Goal: Task Accomplishment & Management: Use online tool/utility

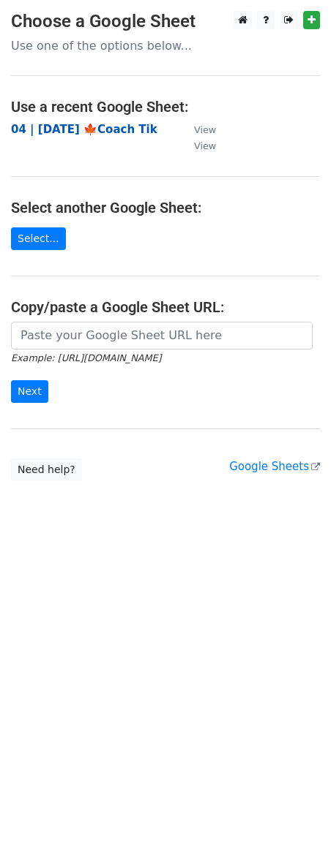
click at [110, 132] on strong "04 | [DATE] 🍁Coach Tik" at bounding box center [84, 129] width 146 height 13
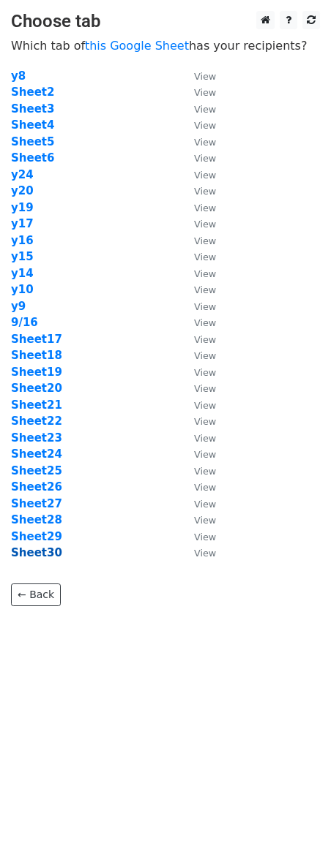
click at [26, 550] on strong "Sheet30" at bounding box center [36, 552] width 51 height 13
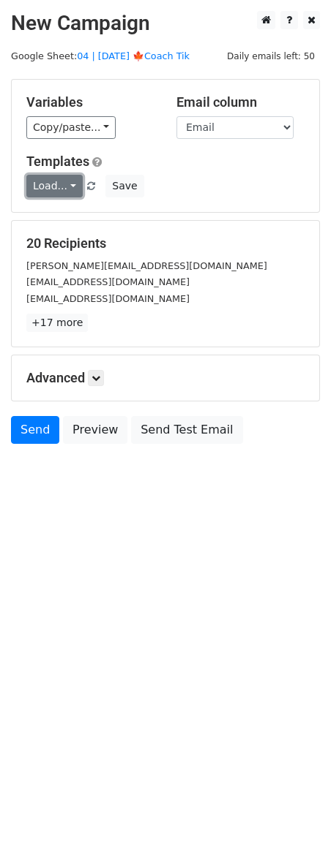
click at [51, 189] on link "Load..." at bounding box center [54, 186] width 56 height 23
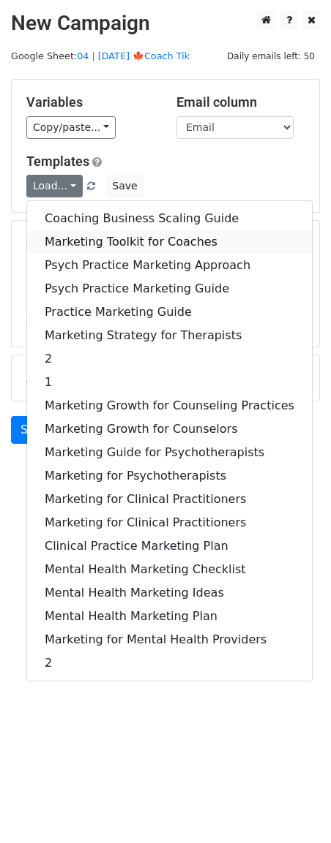
click at [91, 237] on link "Marketing Toolkit for Coaches" at bounding box center [169, 241] width 285 height 23
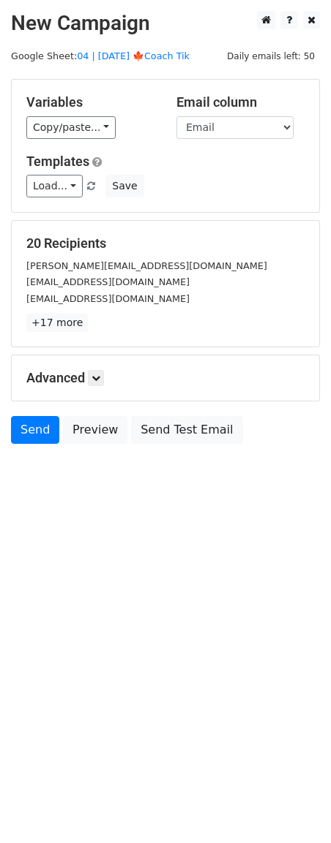
click at [108, 377] on h5 "Advanced" at bounding box center [165, 378] width 278 height 16
click at [104, 378] on link at bounding box center [96, 378] width 16 height 16
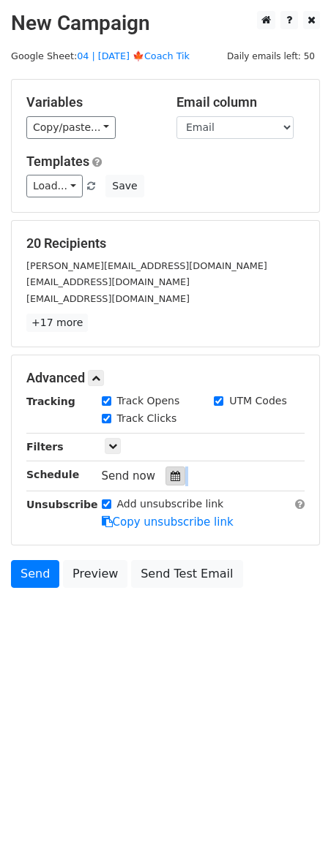
click at [176, 478] on div "Send now" at bounding box center [188, 477] width 172 height 20
click at [175, 478] on div at bounding box center [175, 476] width 20 height 19
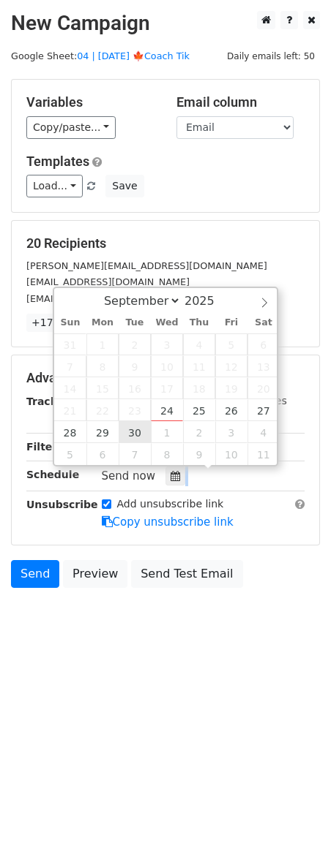
type input "2025-09-30 12:00"
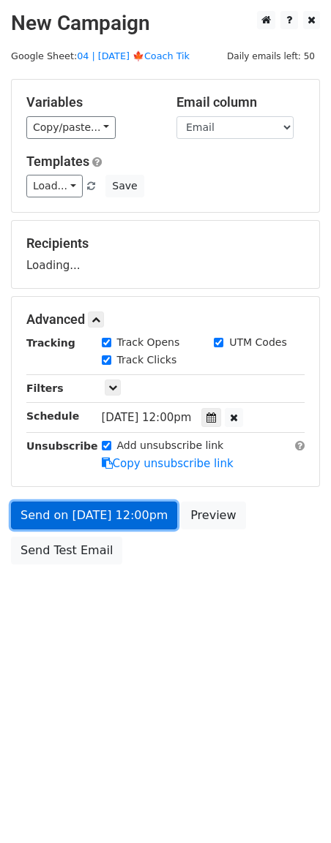
click at [113, 524] on link "Send on Sep 30 at 12:00pm" at bounding box center [94, 516] width 166 height 28
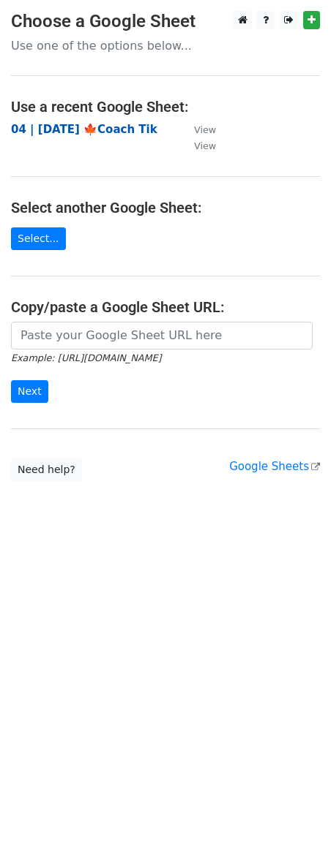
click at [113, 131] on strong "04 | [DATE] 🍁Coach Tik" at bounding box center [84, 129] width 146 height 13
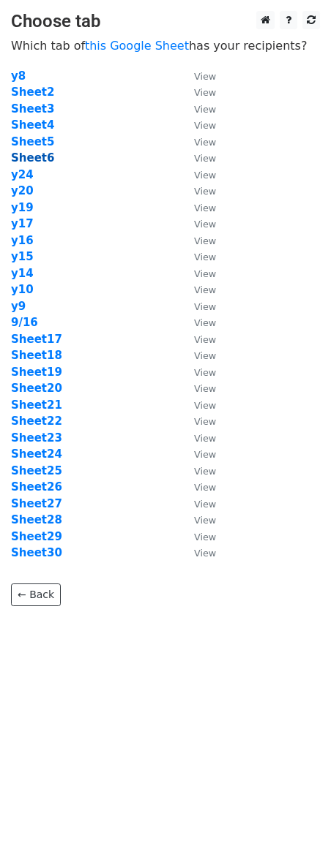
click at [37, 159] on strong "Sheet6" at bounding box center [32, 157] width 43 height 13
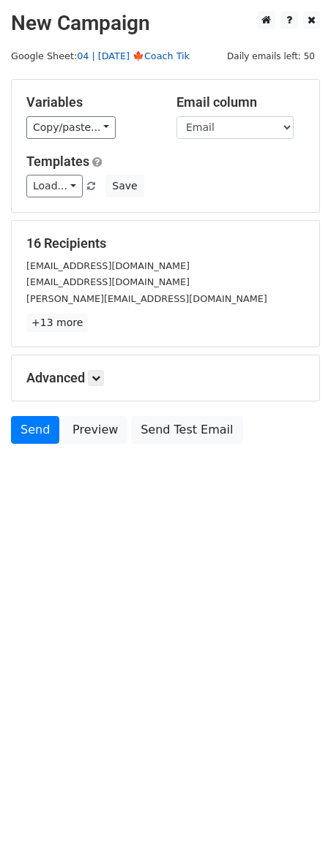
click at [124, 60] on link "04 | [DATE] 🍁Coach Tik" at bounding box center [133, 55] width 113 height 11
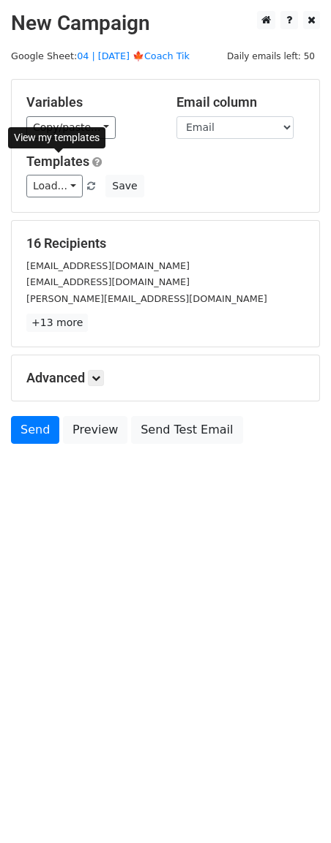
click at [45, 170] on div "Templates Load... Coaching Business Scaling Guide Marketing Toolkit for Coaches…" at bounding box center [165, 176] width 300 height 45
click at [67, 203] on div "Variables Copy/paste... {{Name}} {{Email}} Email column Name Email Templates Lo…" at bounding box center [165, 146] width 307 height 132
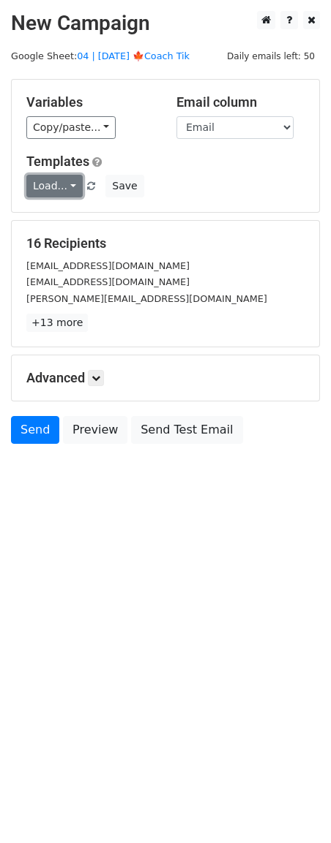
click at [68, 190] on link "Load..." at bounding box center [54, 186] width 56 height 23
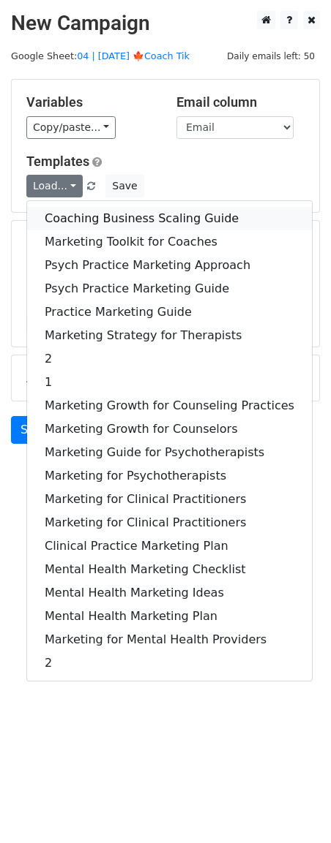
click at [101, 215] on link "Coaching Business Scaling Guide" at bounding box center [169, 218] width 285 height 23
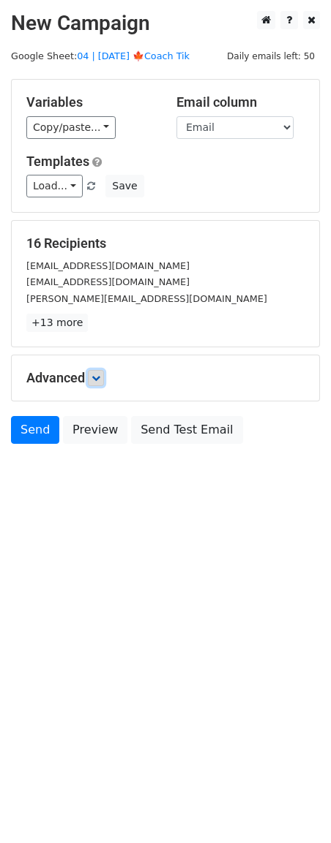
click at [94, 381] on icon at bounding box center [95, 378] width 9 height 9
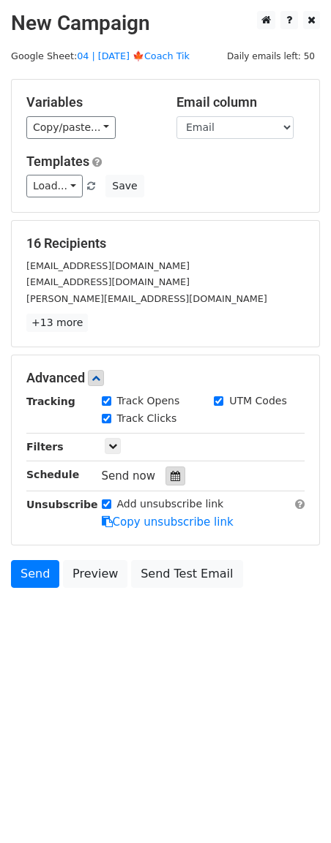
click at [170, 475] on icon at bounding box center [175, 476] width 10 height 10
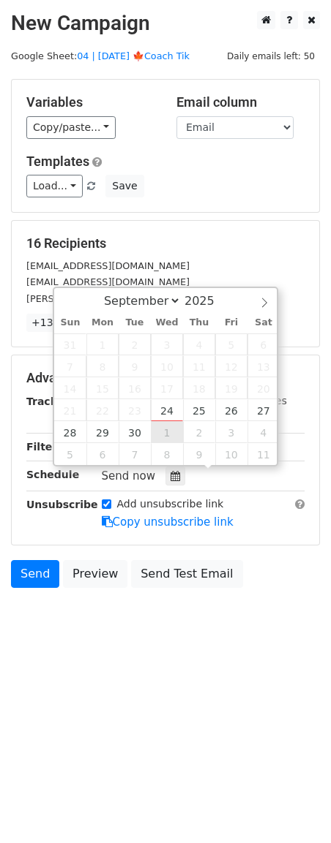
type input "2025-10-01 12:00"
select select "9"
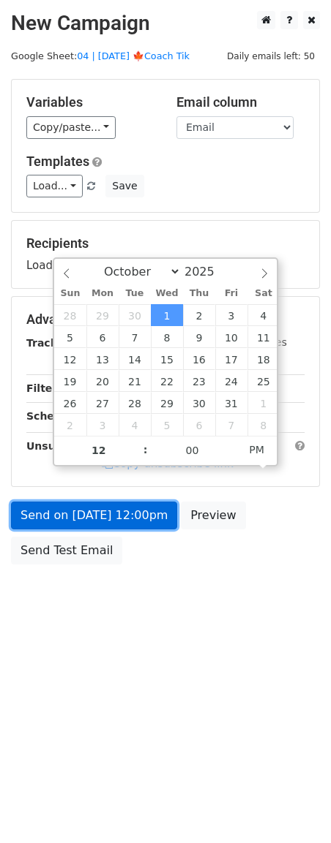
click at [123, 514] on link "Send on Oct 1 at 12:00pm" at bounding box center [94, 516] width 166 height 28
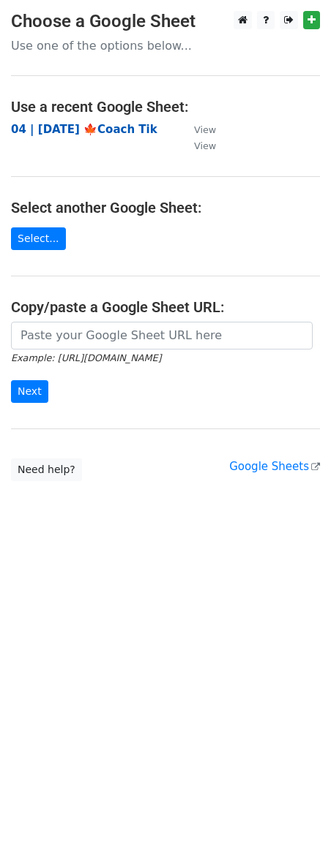
click at [99, 127] on strong "04 | [DATE] 🍁Coach Tik" at bounding box center [84, 129] width 146 height 13
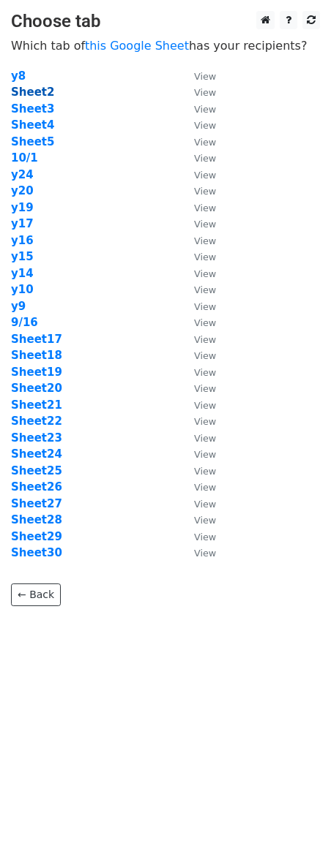
click at [29, 95] on strong "Sheet2" at bounding box center [32, 92] width 43 height 13
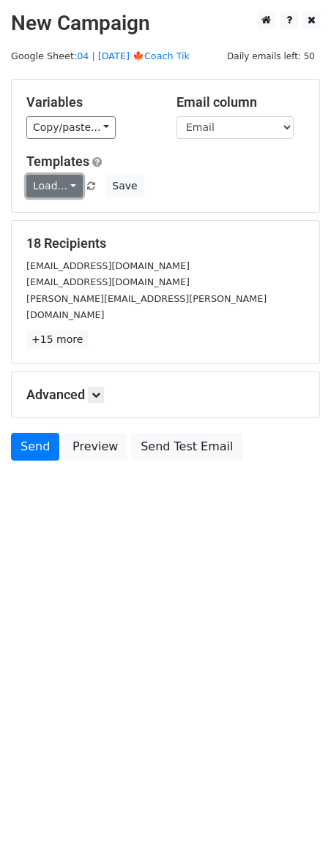
click at [64, 187] on link "Load..." at bounding box center [54, 186] width 56 height 23
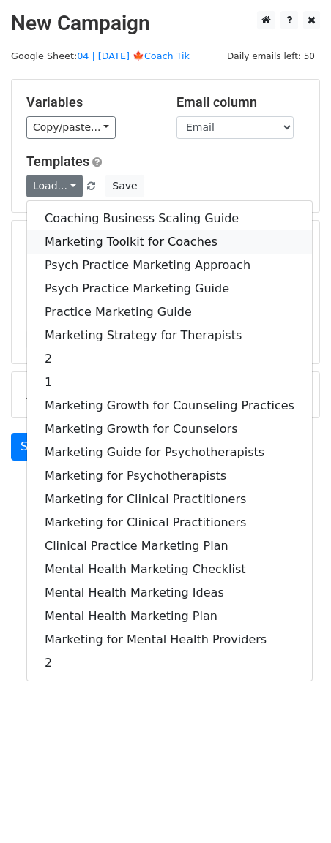
click at [91, 230] on link "Marketing Toolkit for Coaches" at bounding box center [169, 241] width 285 height 23
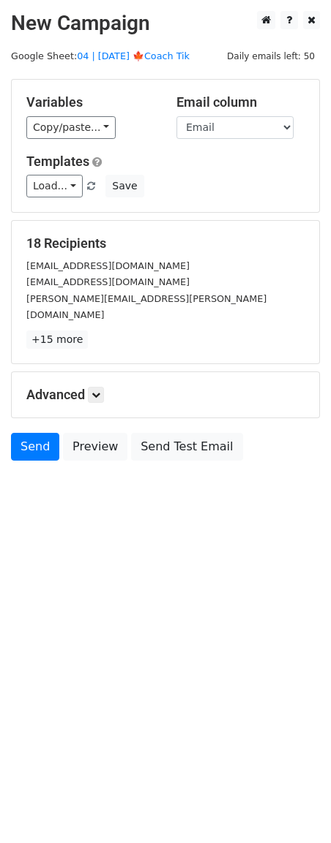
click at [97, 372] on div "Advanced Tracking Track Opens UTM Codes Track Clicks Filters Only include sprea…" at bounding box center [165, 394] width 307 height 45
click at [99, 387] on div "Advanced Tracking Track Opens UTM Codes Track Clicks Filters Only include sprea…" at bounding box center [165, 394] width 307 height 45
click at [99, 391] on icon at bounding box center [95, 395] width 9 height 9
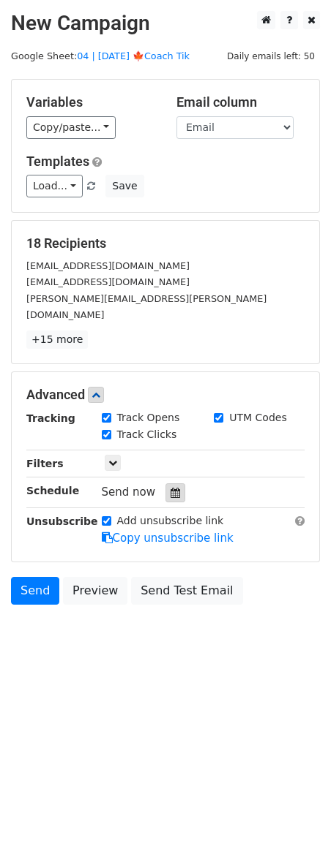
click at [173, 484] on div at bounding box center [175, 493] width 20 height 19
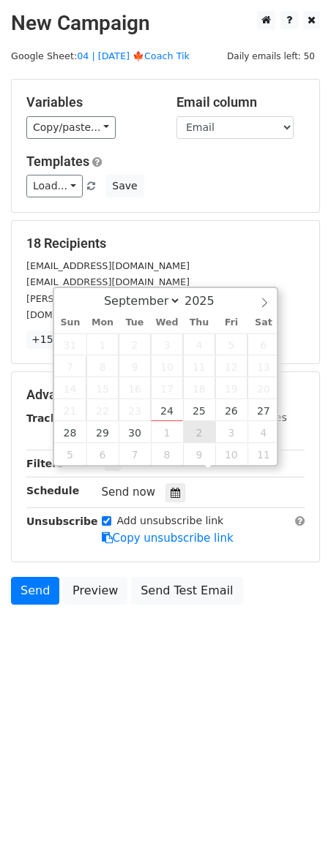
type input "2025-10-02 12:00"
select select "9"
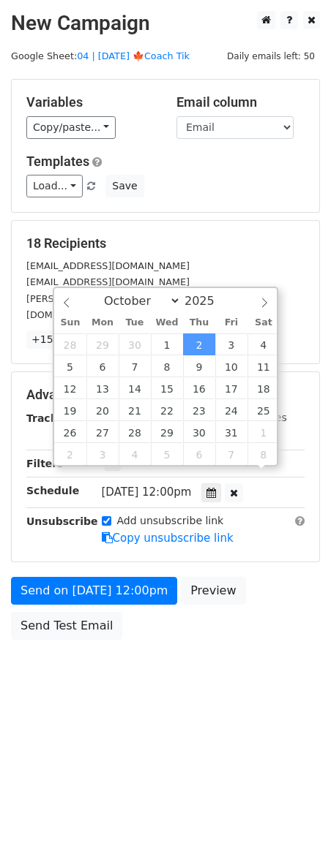
scroll to position [1, 0]
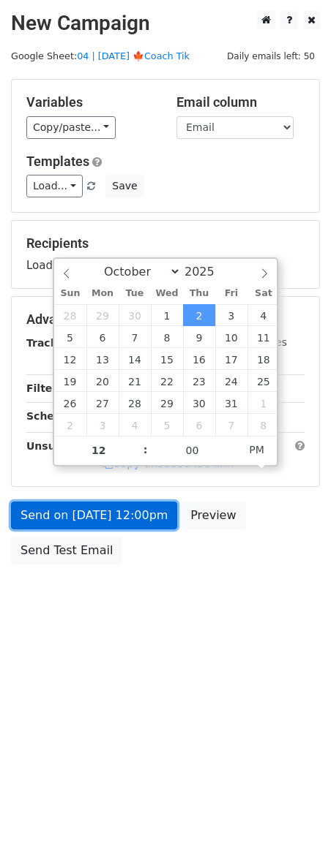
click at [111, 519] on link "Send on Oct 2 at 12:00pm" at bounding box center [94, 516] width 166 height 28
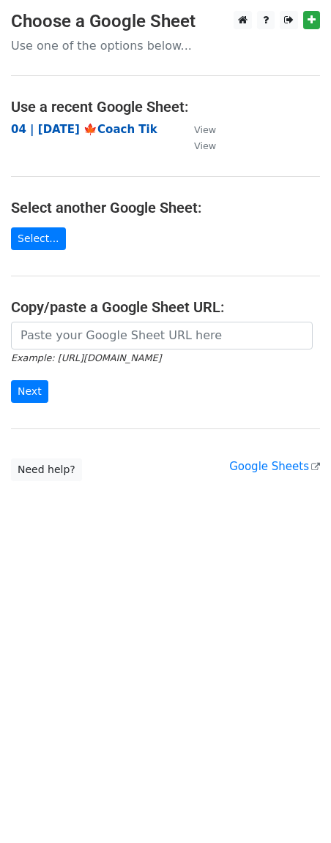
click at [104, 131] on strong "04 | [DATE] 🍁Coach Tik" at bounding box center [84, 129] width 146 height 13
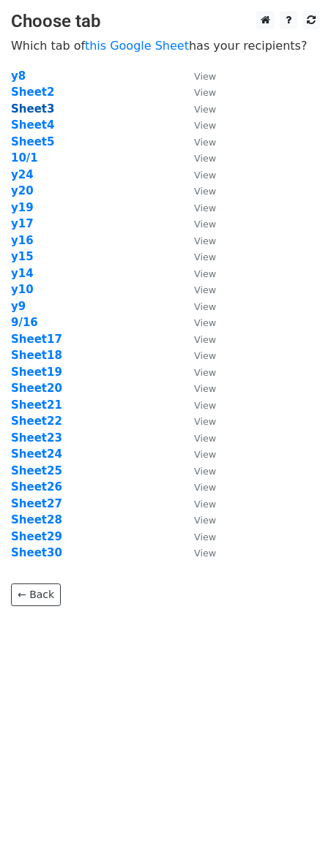
click at [31, 108] on strong "Sheet3" at bounding box center [32, 108] width 43 height 13
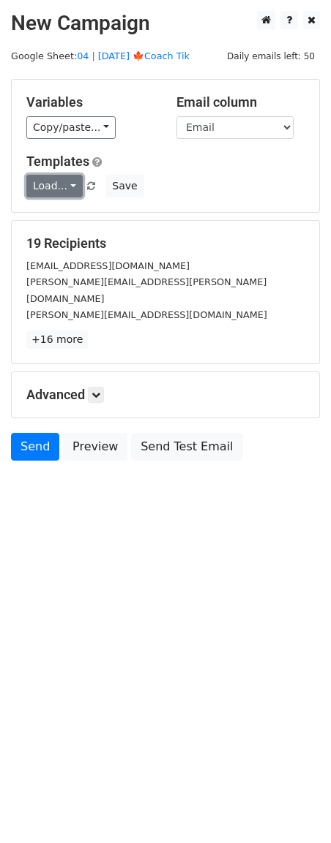
click at [52, 187] on link "Load..." at bounding box center [54, 186] width 56 height 23
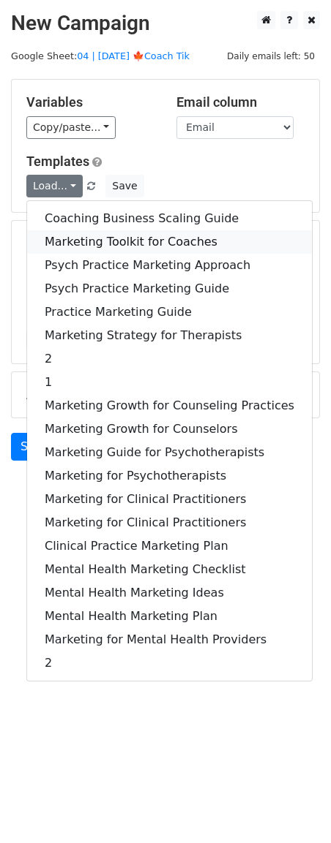
click at [74, 231] on link "Marketing Toolkit for Coaches" at bounding box center [169, 241] width 285 height 23
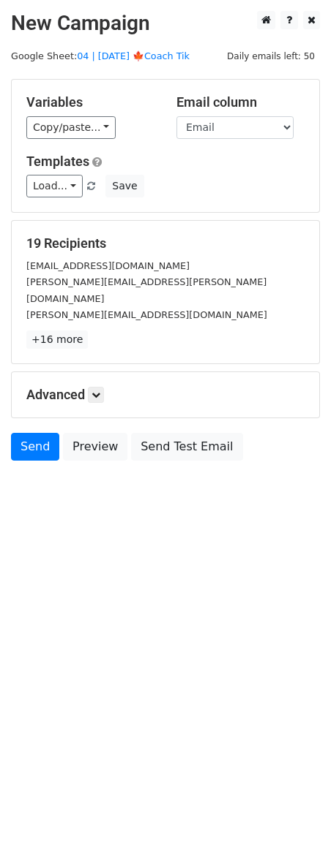
click at [97, 372] on div "Advanced Tracking Track Opens UTM Codes Track Clicks Filters Only include sprea…" at bounding box center [165, 394] width 307 height 45
click at [97, 387] on link at bounding box center [96, 395] width 16 height 16
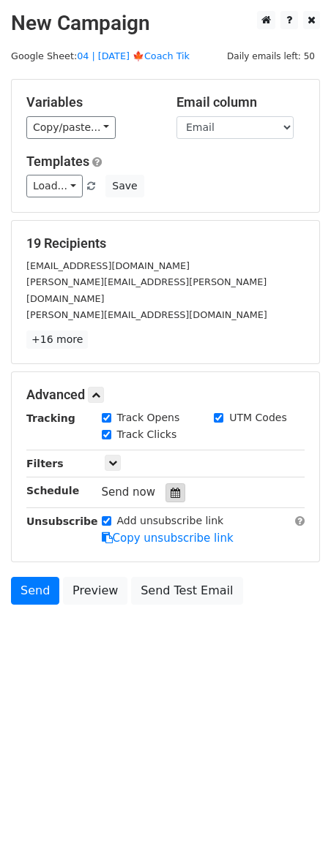
click at [170, 488] on icon at bounding box center [175, 493] width 10 height 10
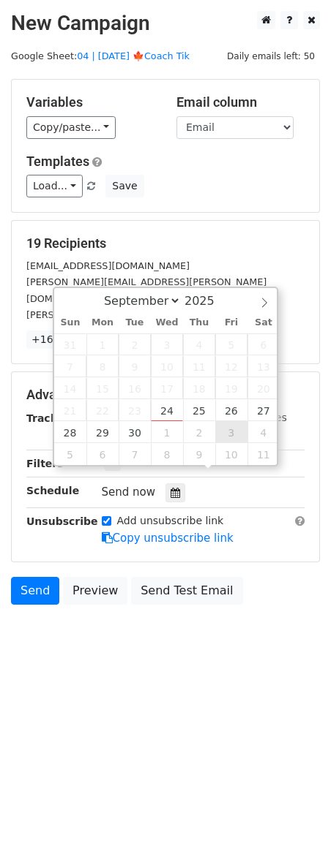
type input "2025-10-03 12:00"
select select "9"
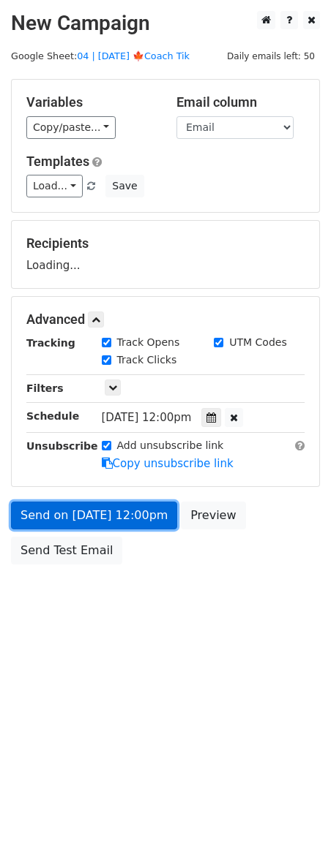
click at [146, 513] on link "Send on Oct 3 at 12:00pm" at bounding box center [94, 516] width 166 height 28
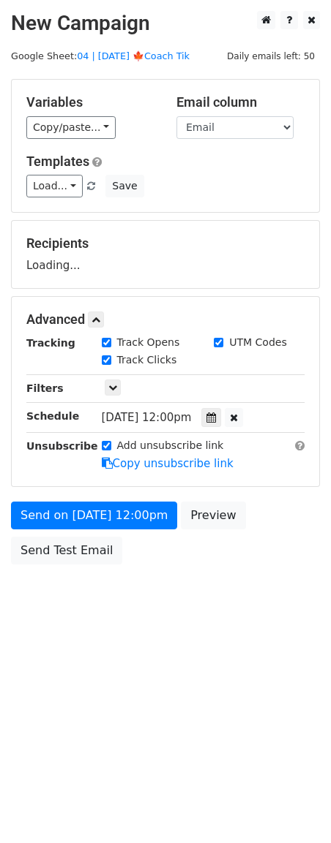
click at [56, 534] on div "Send on Oct 3 at 12:00pm Preview Send Test Email" at bounding box center [165, 537] width 331 height 70
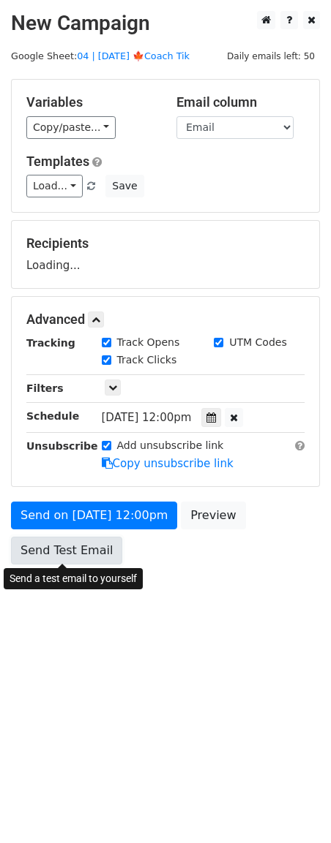
click at [56, 548] on link "Send Test Email" at bounding box center [66, 551] width 111 height 28
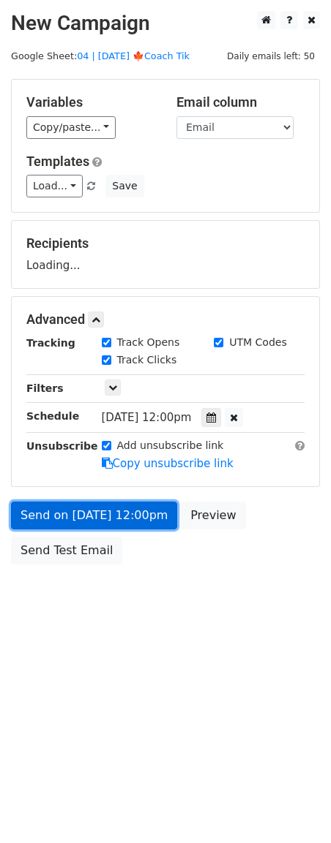
click at [107, 512] on link "Send on Oct 3 at 12:00pm" at bounding box center [94, 516] width 166 height 28
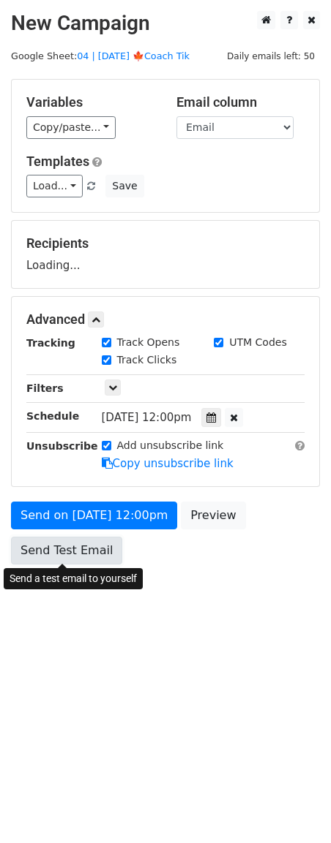
click at [63, 560] on link "Send Test Email" at bounding box center [66, 551] width 111 height 28
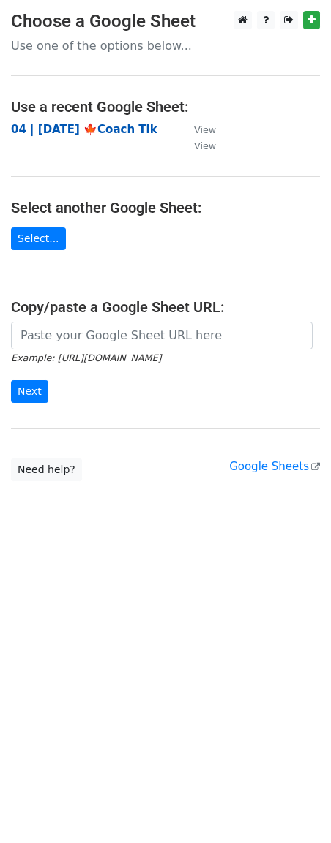
click at [87, 127] on strong "04 | [DATE] 🍁Coach Tik" at bounding box center [84, 129] width 146 height 13
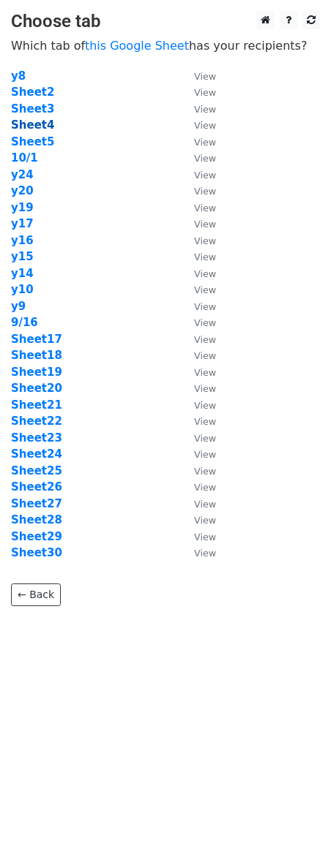
click at [32, 127] on strong "Sheet4" at bounding box center [32, 124] width 43 height 13
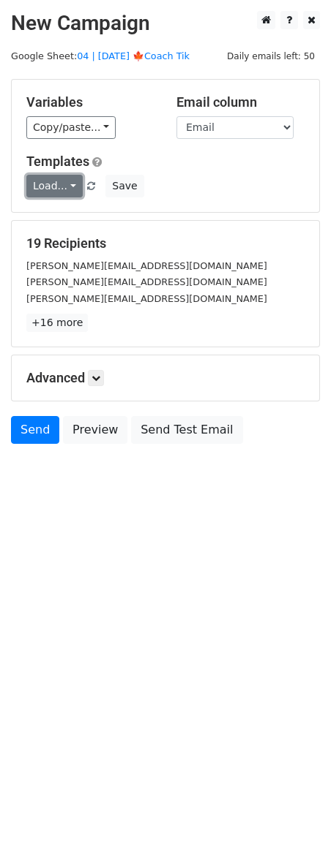
click at [48, 181] on link "Load..." at bounding box center [54, 186] width 56 height 23
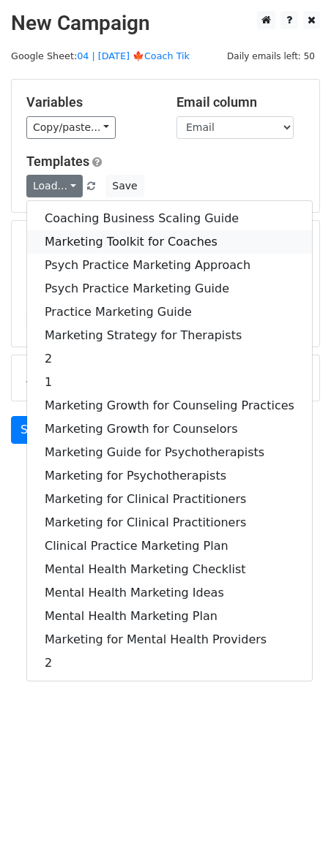
click at [79, 238] on link "Marketing Toolkit for Coaches" at bounding box center [169, 241] width 285 height 23
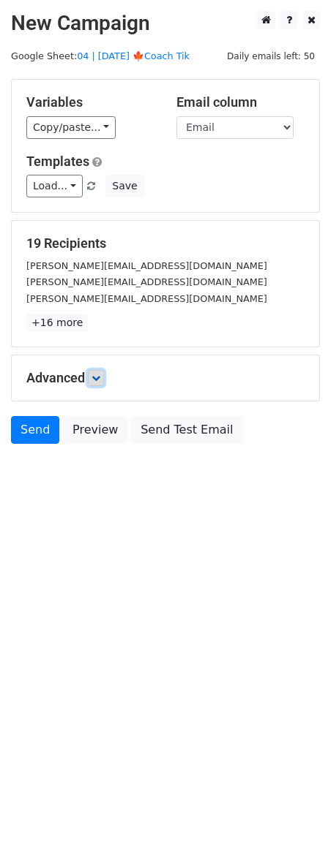
click at [100, 380] on icon at bounding box center [95, 378] width 9 height 9
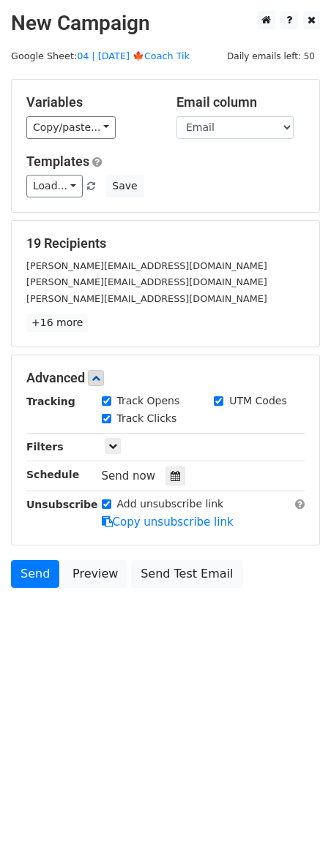
click at [170, 467] on div "Send now" at bounding box center [188, 477] width 172 height 20
click at [170, 473] on icon at bounding box center [175, 476] width 10 height 10
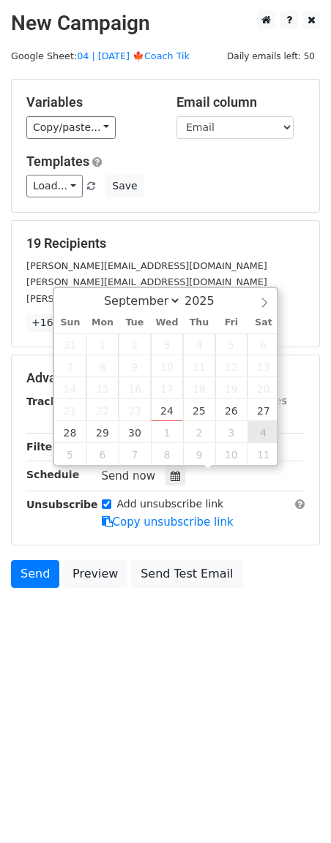
type input "2025-10-04 12:00"
select select "9"
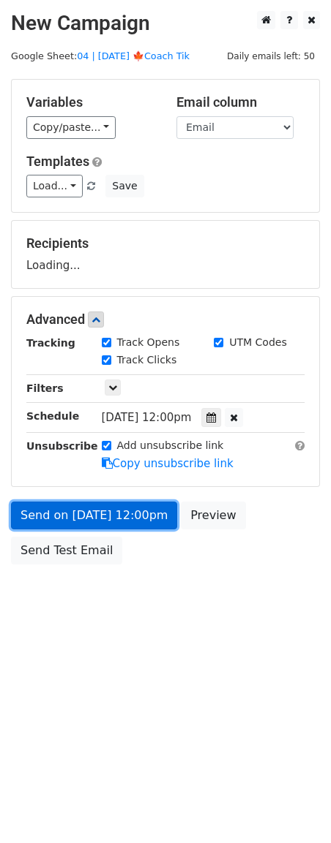
click at [138, 521] on link "Send on Oct 4 at 12:00pm" at bounding box center [94, 516] width 166 height 28
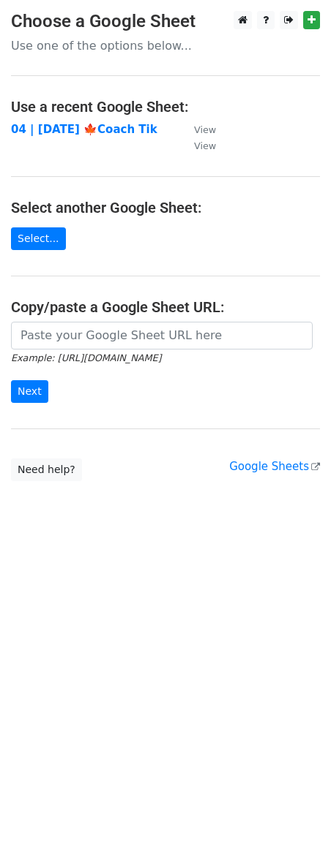
click at [102, 124] on strong "04 | [DATE] 🍁Coach Tik" at bounding box center [84, 129] width 146 height 13
click at [102, 127] on strong "04 | [DATE] 🍁Coach Tik" at bounding box center [84, 129] width 146 height 13
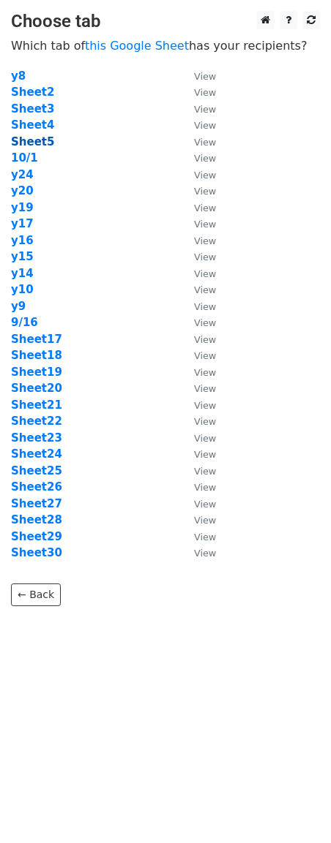
click at [33, 142] on strong "Sheet5" at bounding box center [32, 141] width 43 height 13
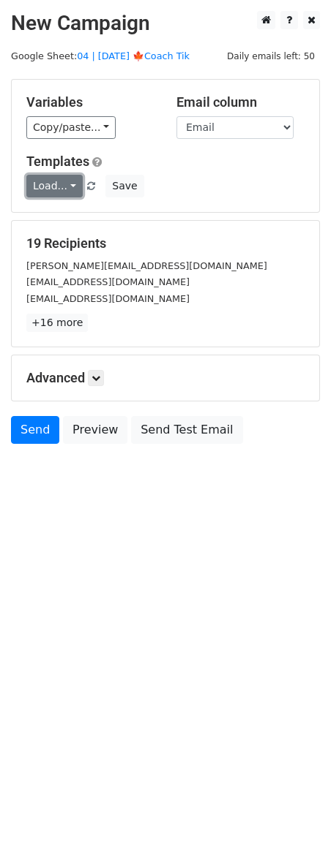
click at [46, 188] on link "Load..." at bounding box center [54, 186] width 56 height 23
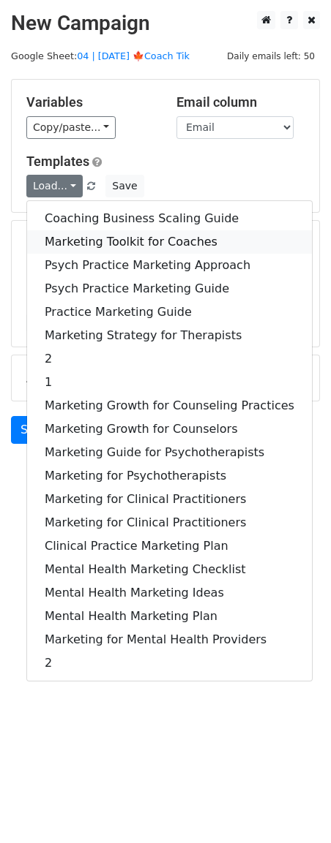
click at [116, 238] on link "Marketing Toolkit for Coaches" at bounding box center [169, 241] width 285 height 23
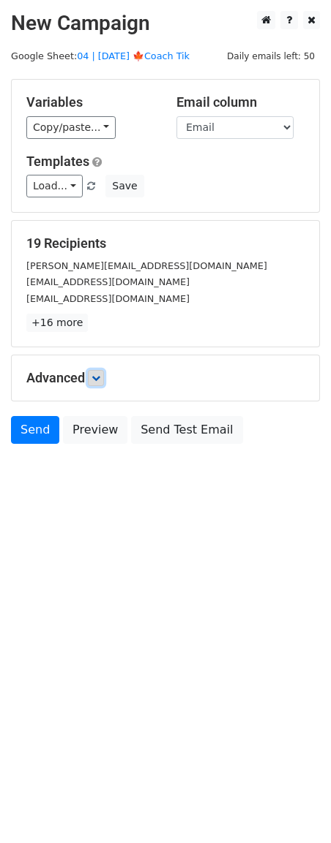
click at [100, 381] on icon at bounding box center [95, 378] width 9 height 9
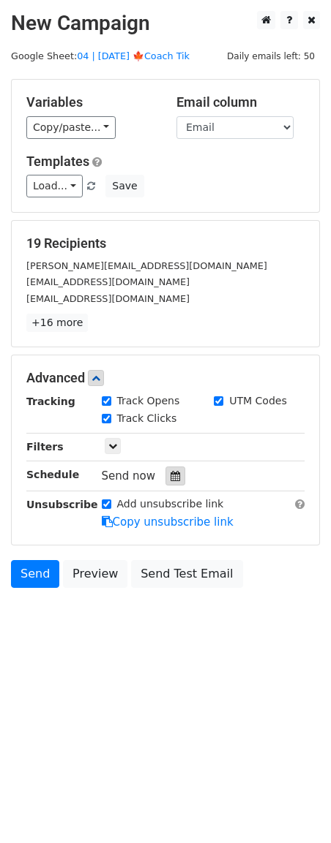
click at [175, 478] on div at bounding box center [175, 476] width 20 height 19
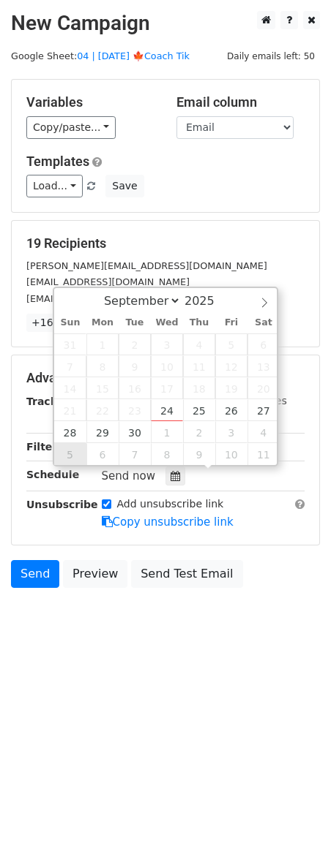
type input "[DATE] 12:00"
select select "9"
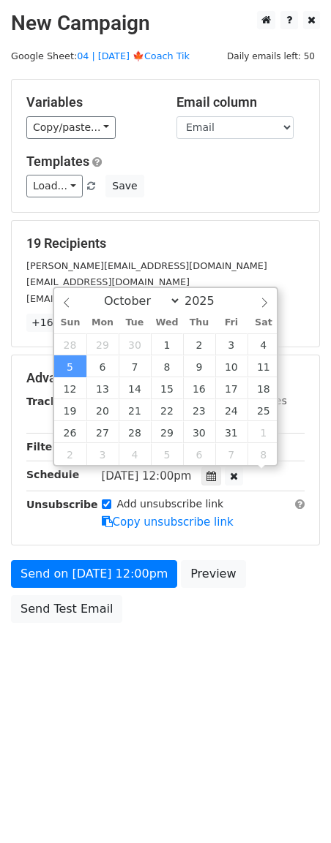
scroll to position [1, 0]
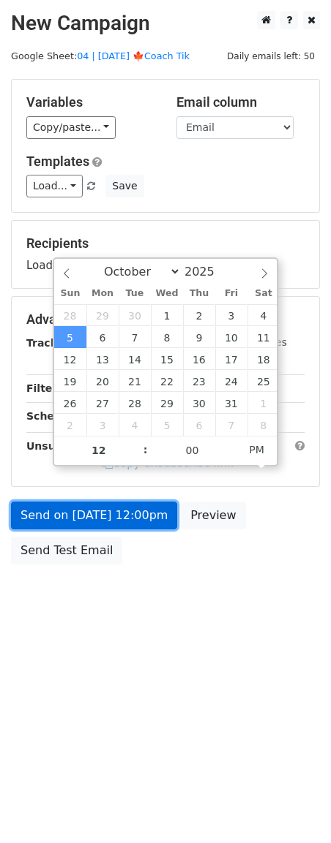
click at [80, 513] on link "Send on [DATE] 12:00pm" at bounding box center [94, 516] width 166 height 28
